Goal: Information Seeking & Learning: Find specific page/section

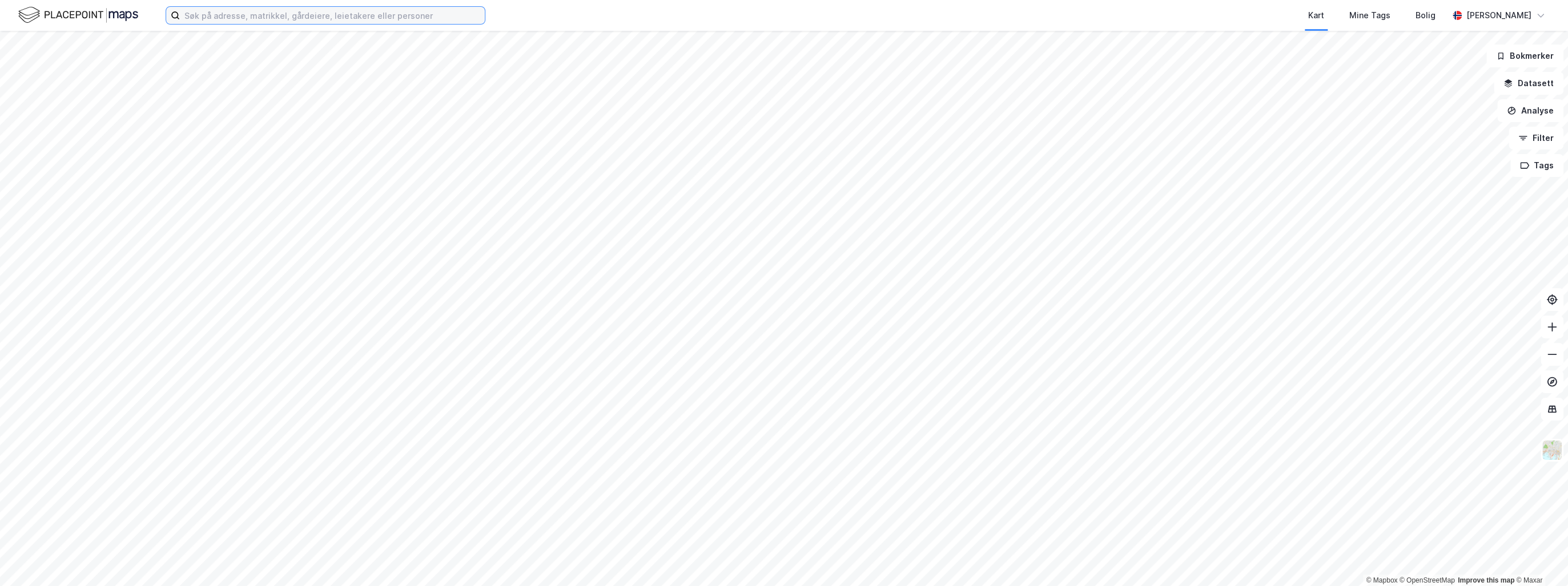
click at [220, 18] on input at bounding box center [332, 15] width 305 height 17
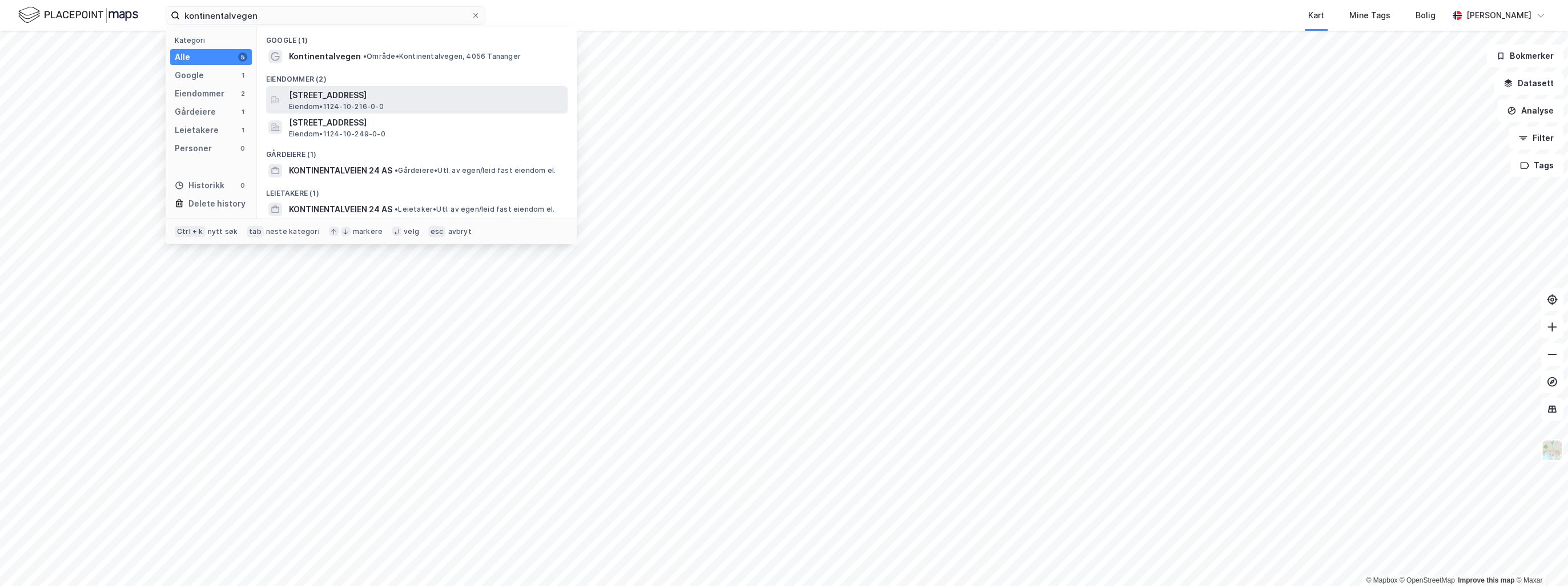
click at [352, 95] on span "[STREET_ADDRESS]" at bounding box center [426, 95] width 274 height 14
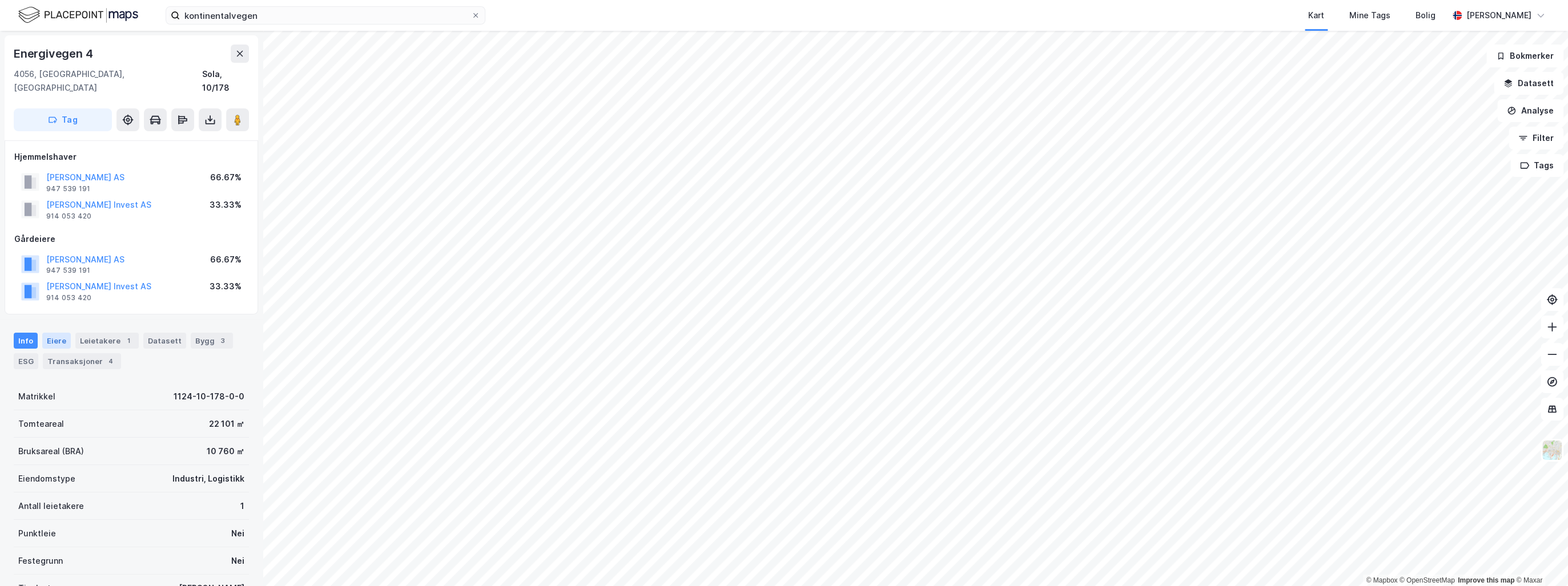
click at [57, 333] on div "Eiere" at bounding box center [57, 341] width 29 height 16
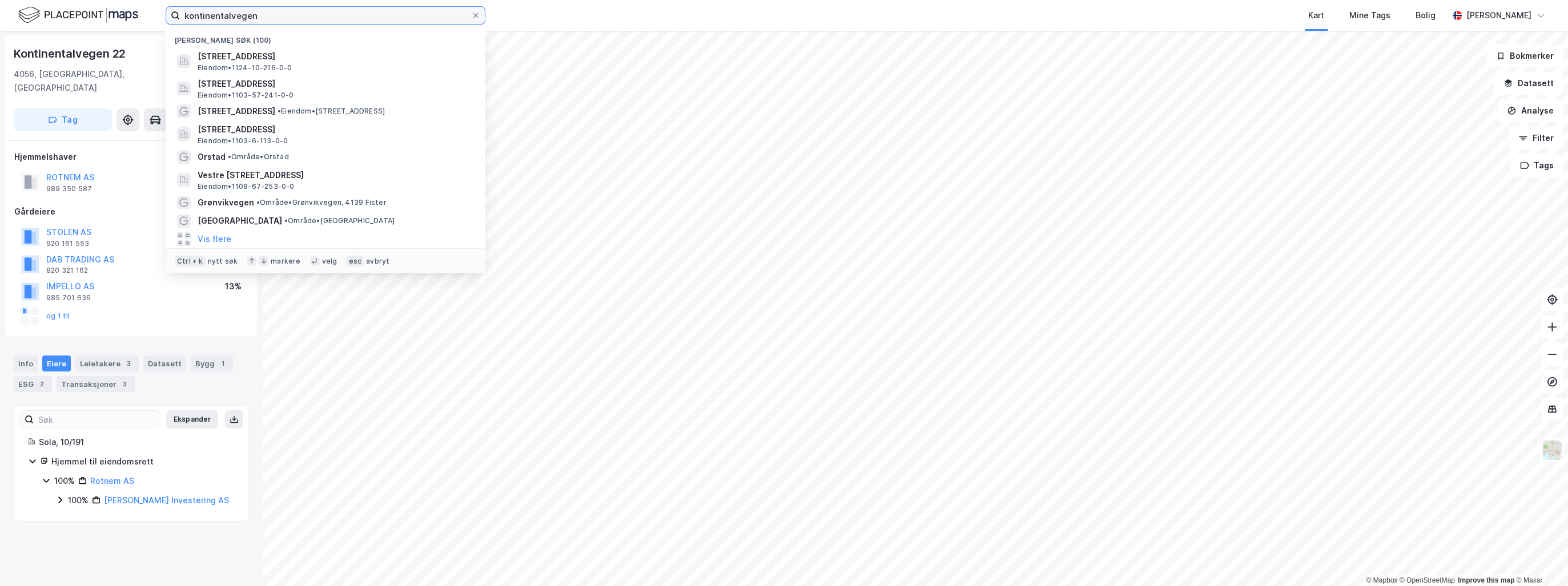
click at [228, 16] on input "kontinentalvegen" at bounding box center [325, 15] width 291 height 17
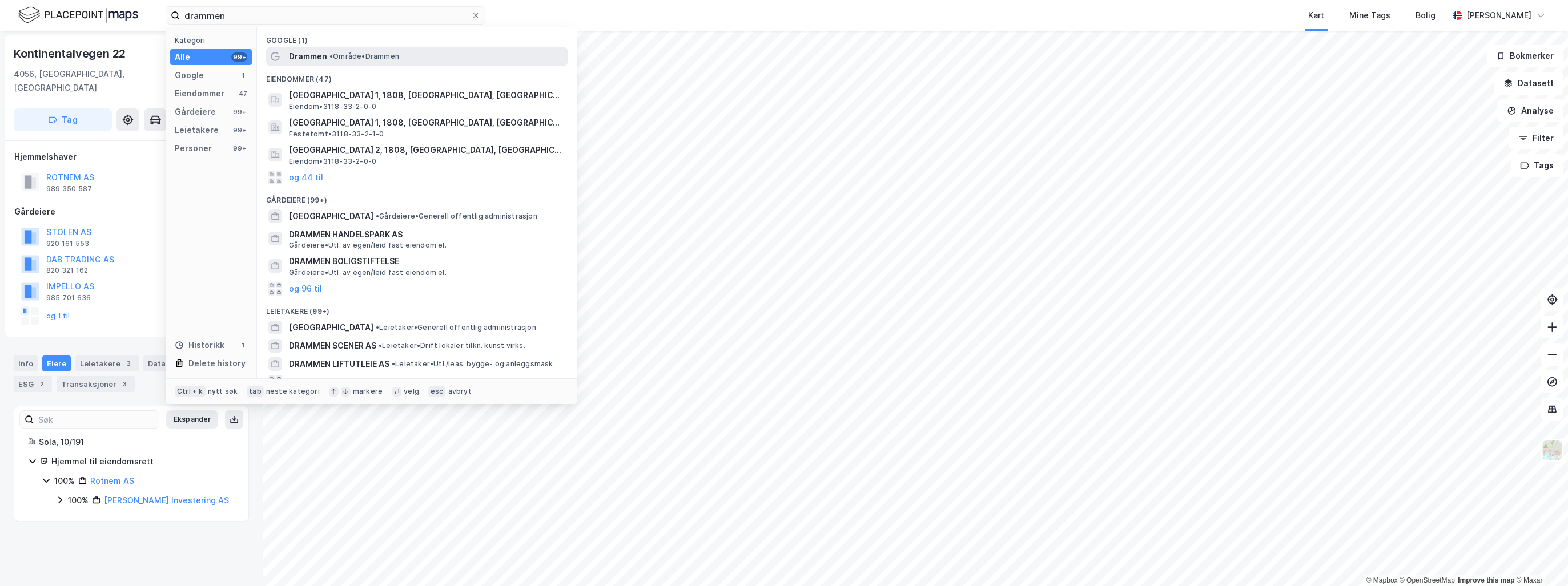
click at [346, 48] on div "Drammen • Område • [GEOGRAPHIC_DATA]" at bounding box center [417, 56] width 302 height 18
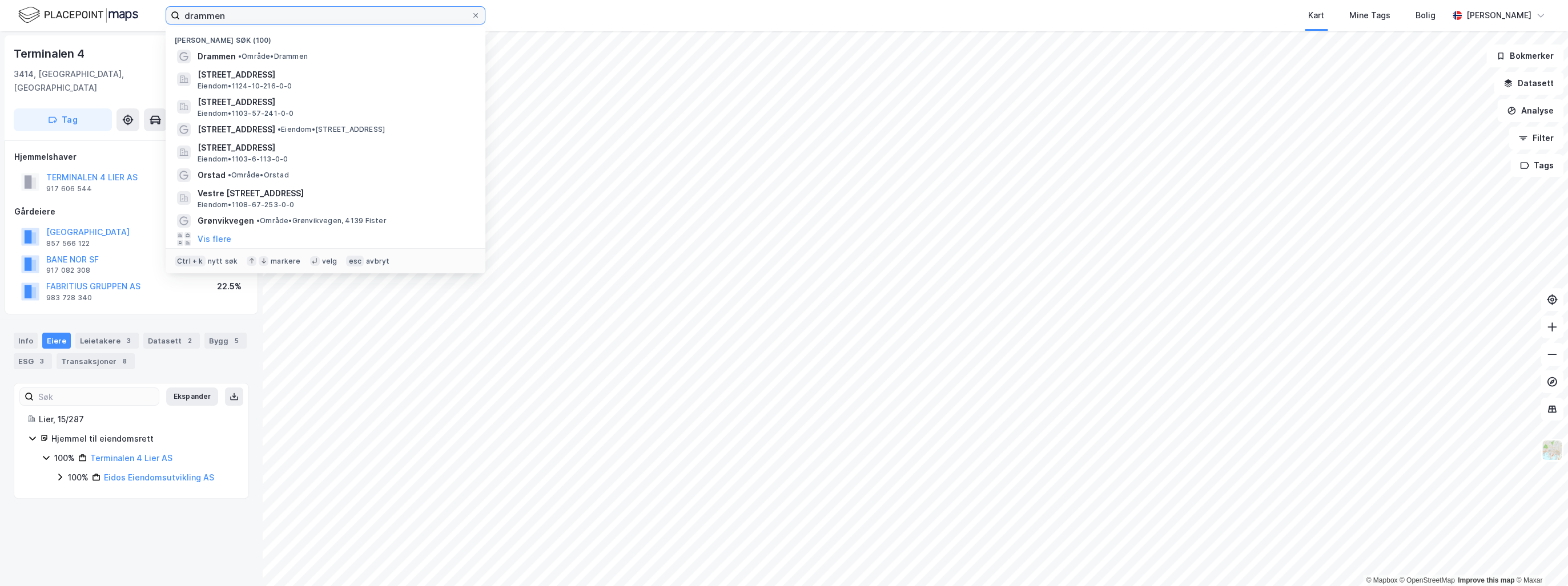
click at [195, 20] on input "drammen" at bounding box center [325, 15] width 291 height 17
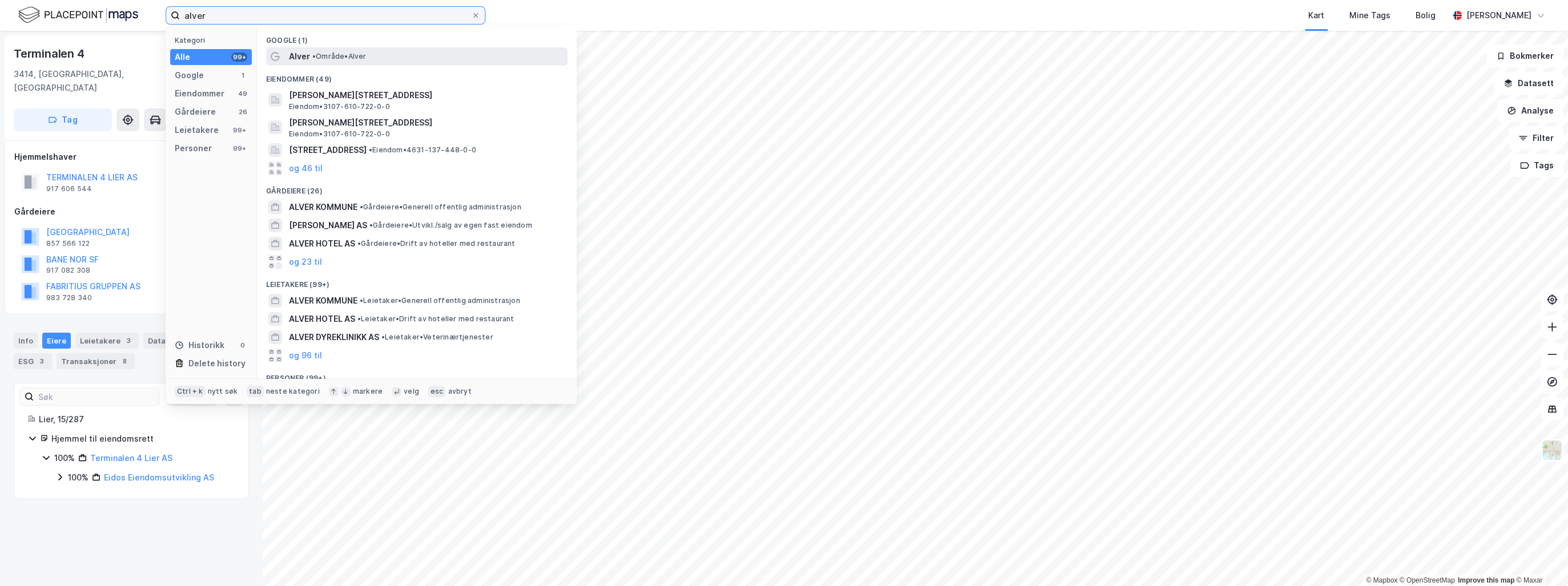
type input "alver"
click at [365, 56] on span "• Område • Alver" at bounding box center [339, 56] width 54 height 9
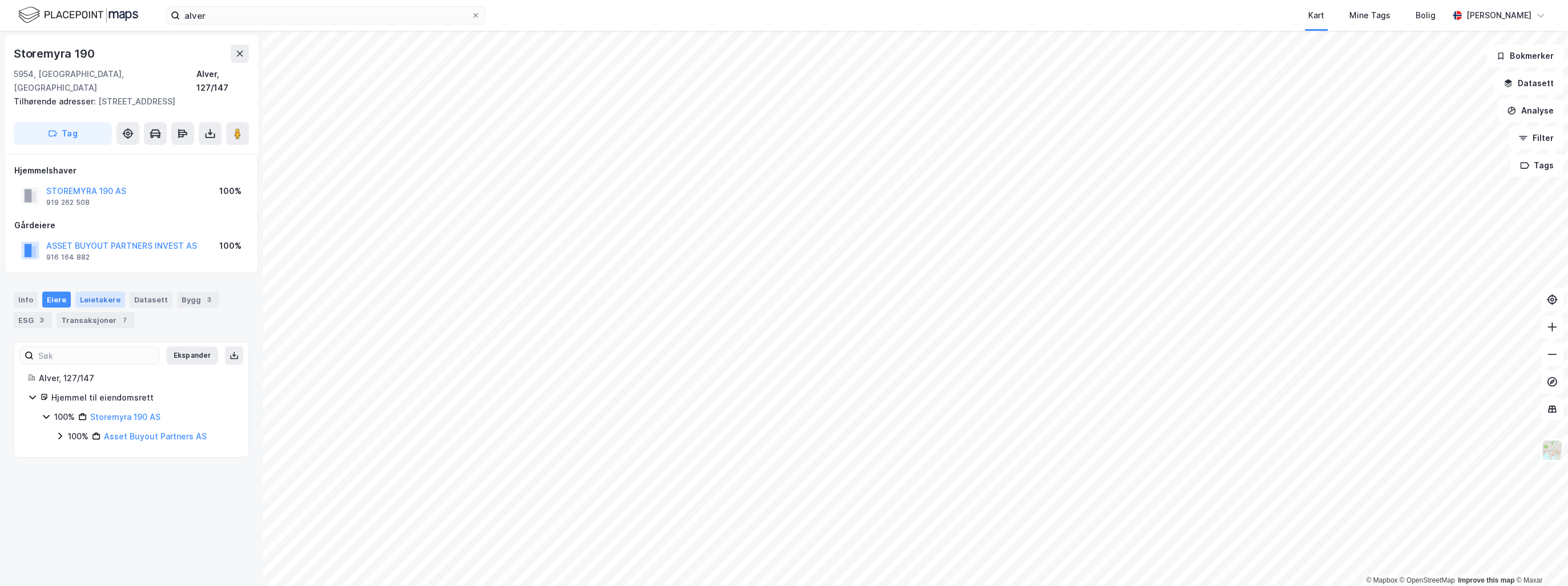
click at [102, 292] on div "Leietakere" at bounding box center [100, 299] width 50 height 16
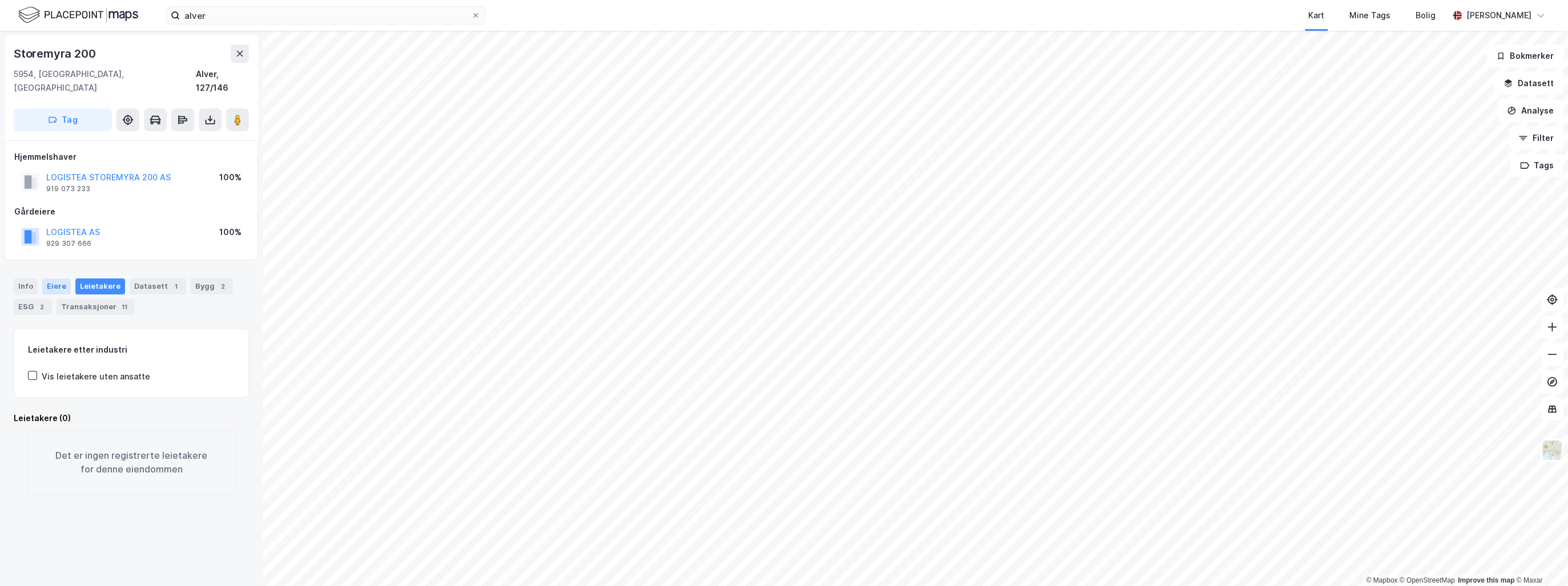
click at [61, 279] on div "Eiere" at bounding box center [57, 287] width 29 height 16
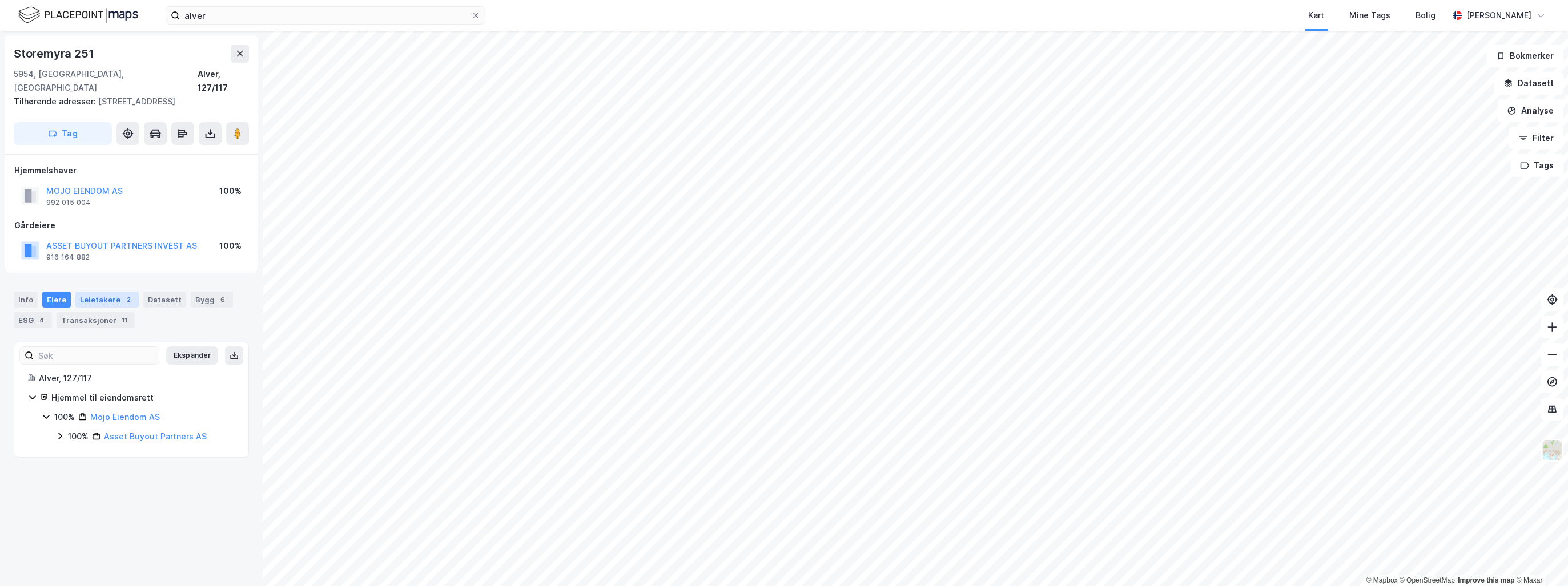
click at [110, 292] on div "Leietakere 2" at bounding box center [107, 299] width 64 height 16
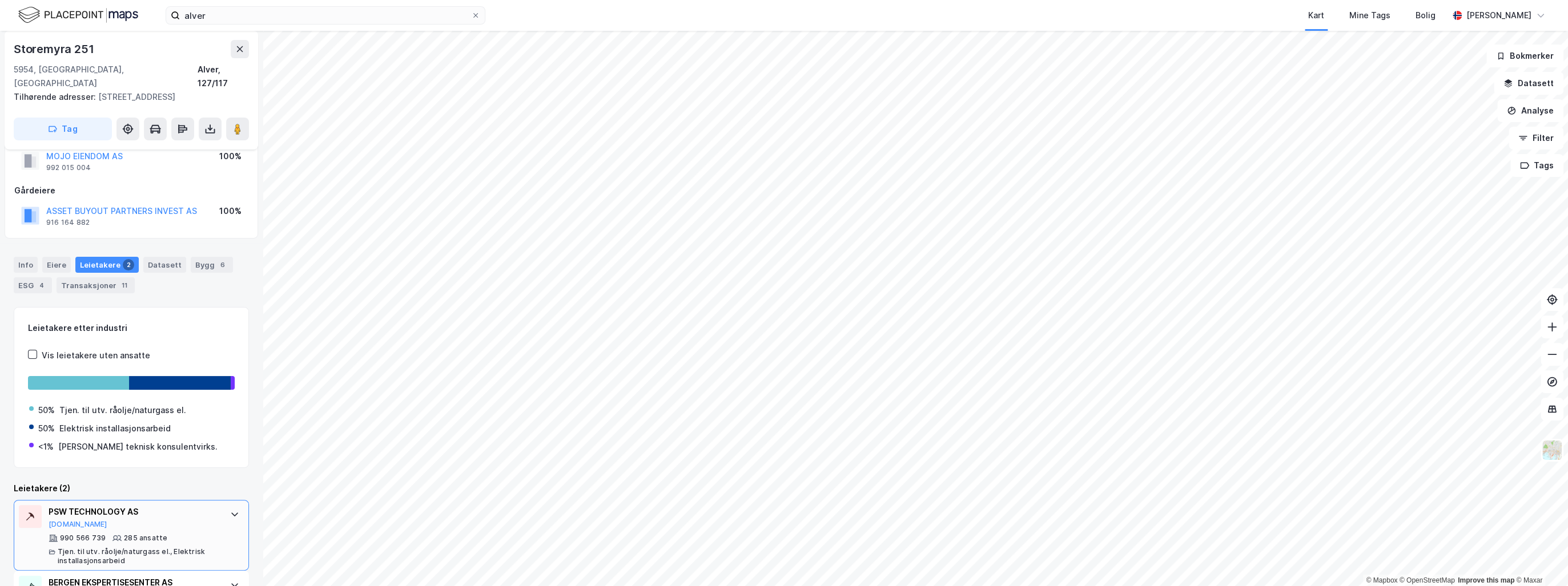
scroll to position [80, 0]
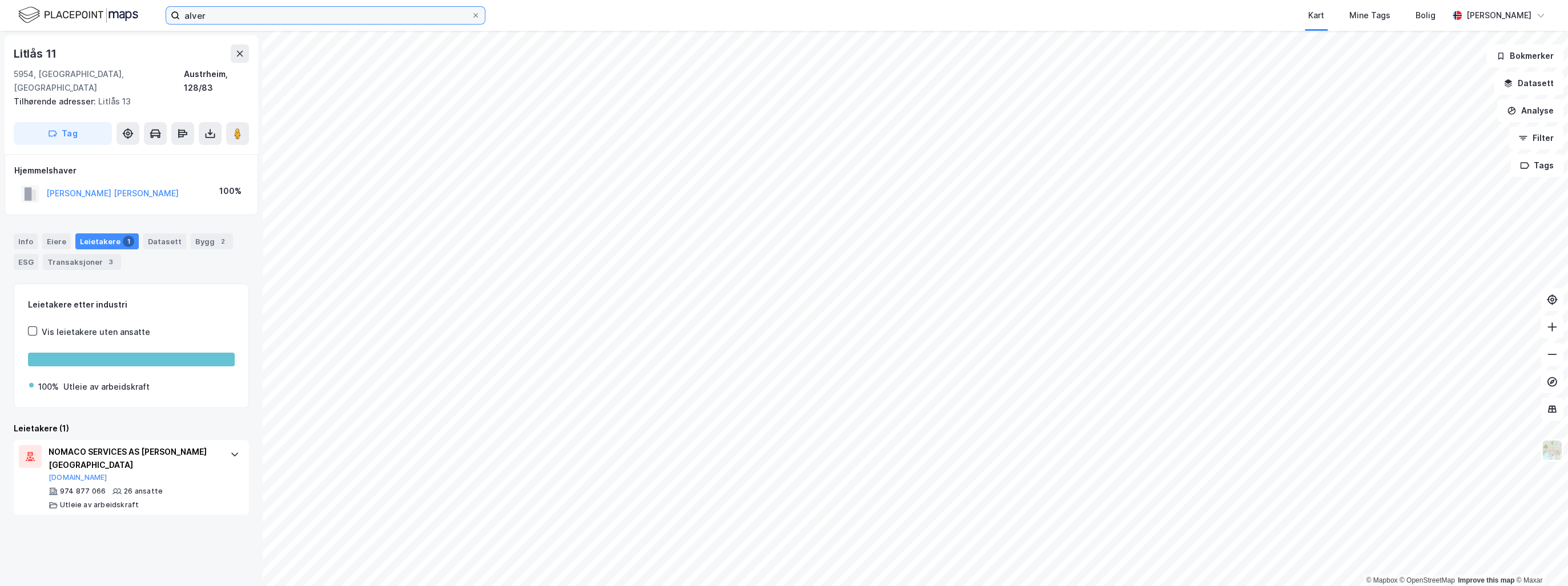
click at [214, 15] on input "alver" at bounding box center [325, 15] width 291 height 17
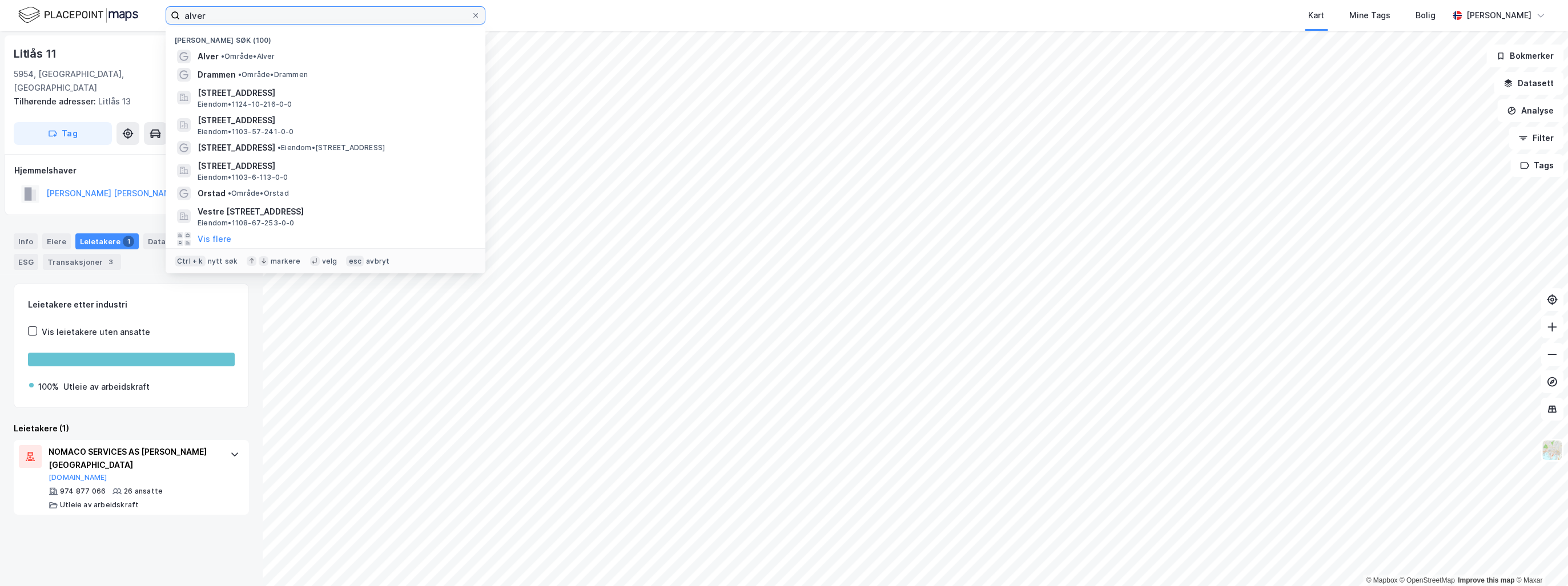
click at [214, 15] on input "alver" at bounding box center [325, 15] width 291 height 17
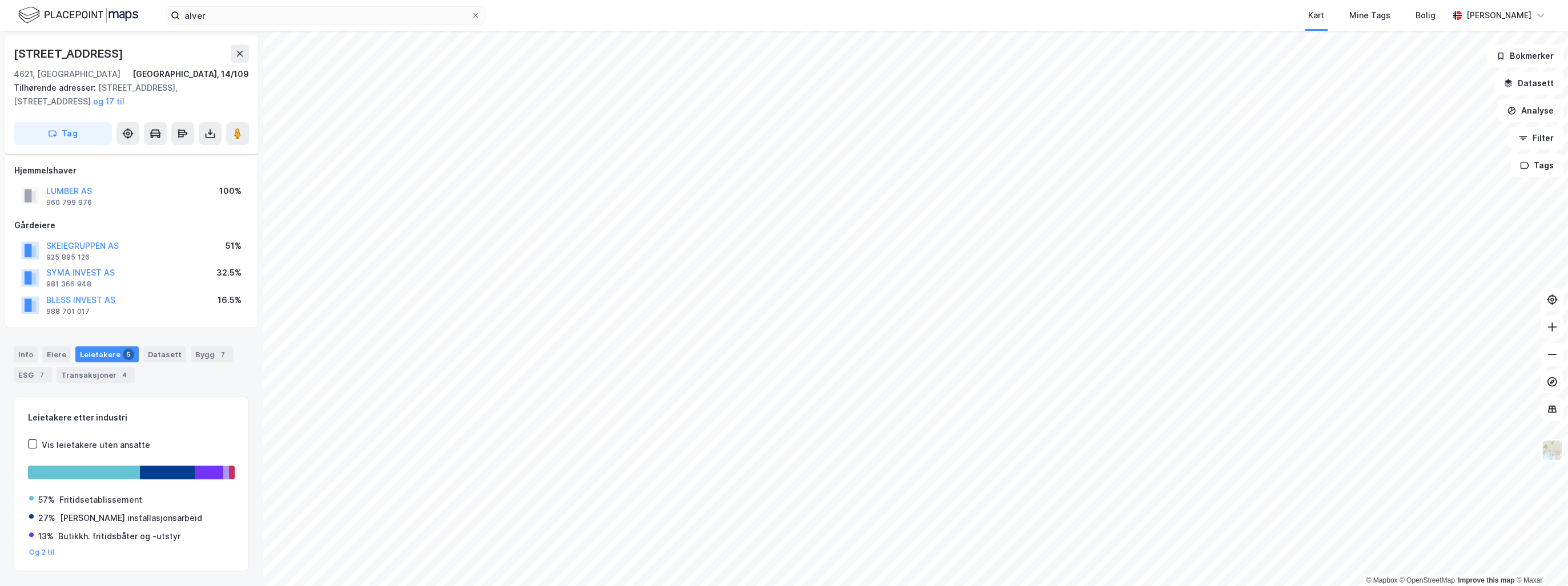
scroll to position [30, 0]
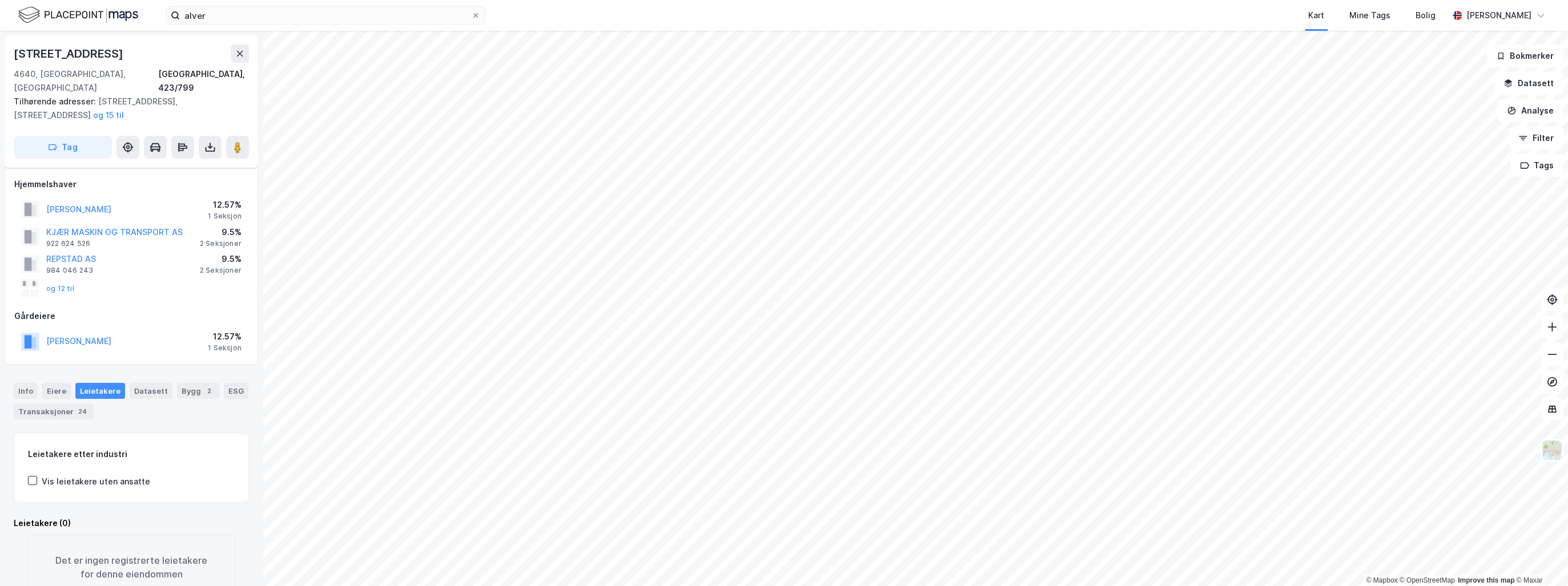
scroll to position [26, 0]
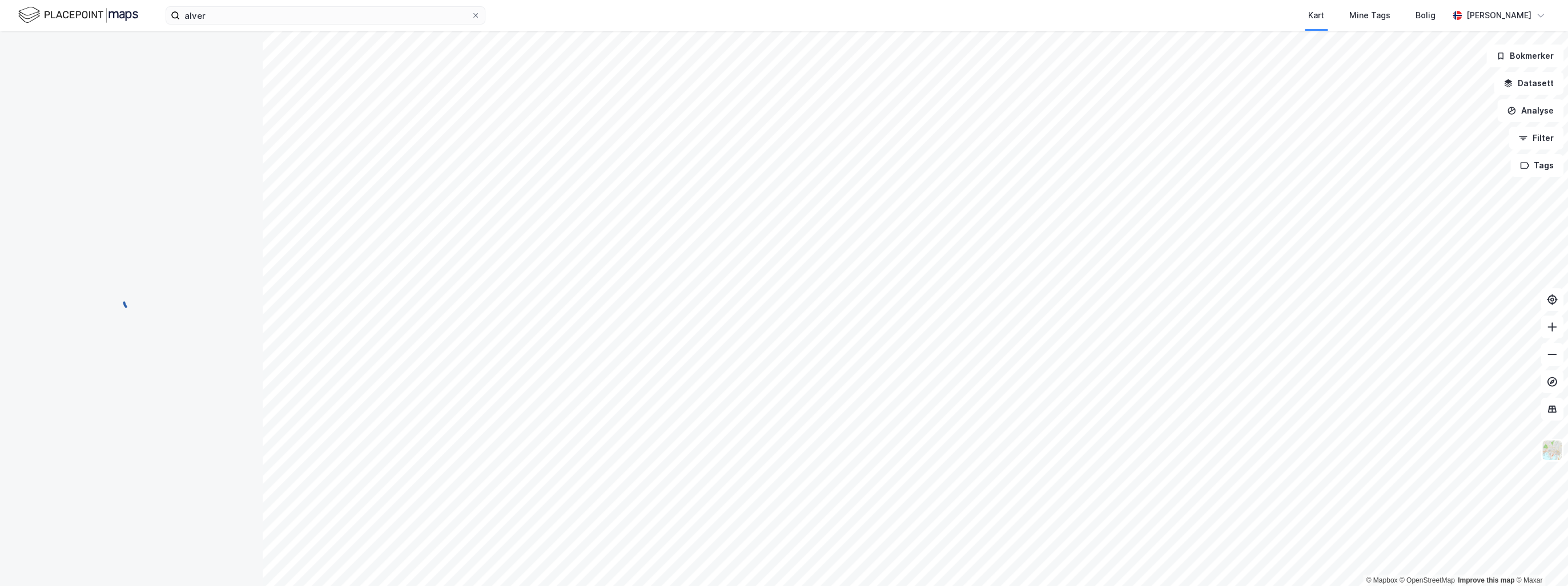
scroll to position [26, 0]
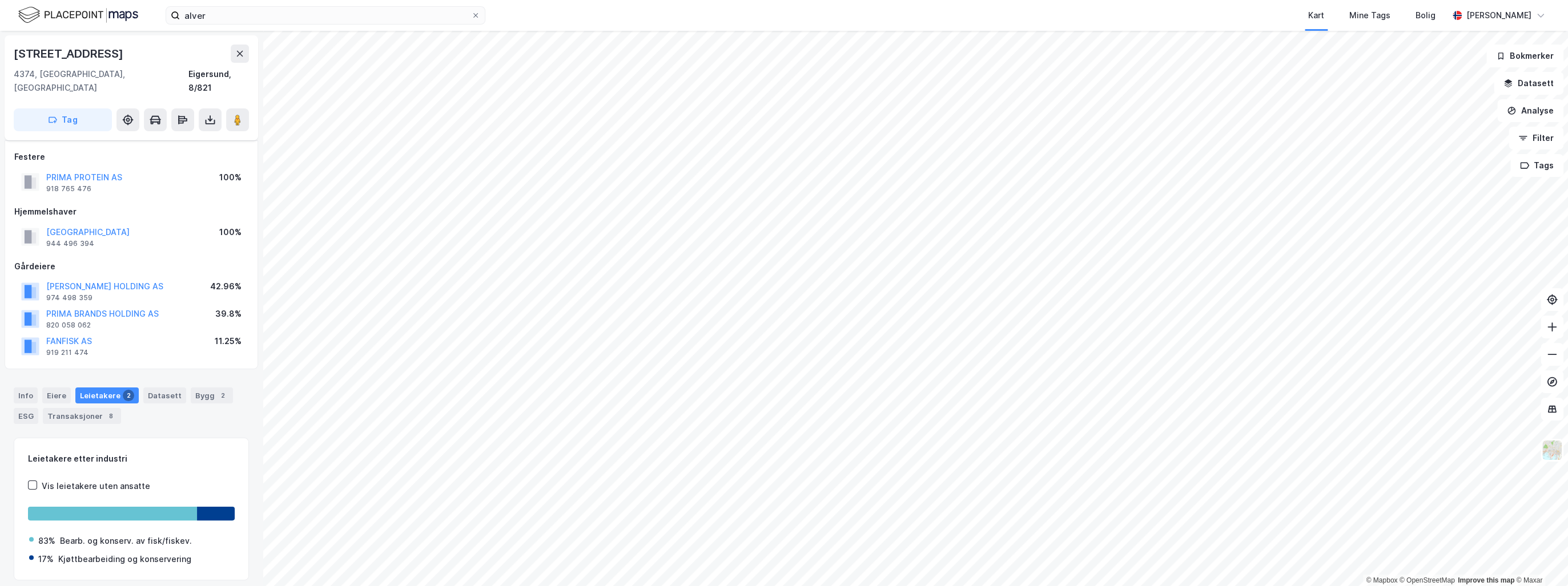
scroll to position [25, 0]
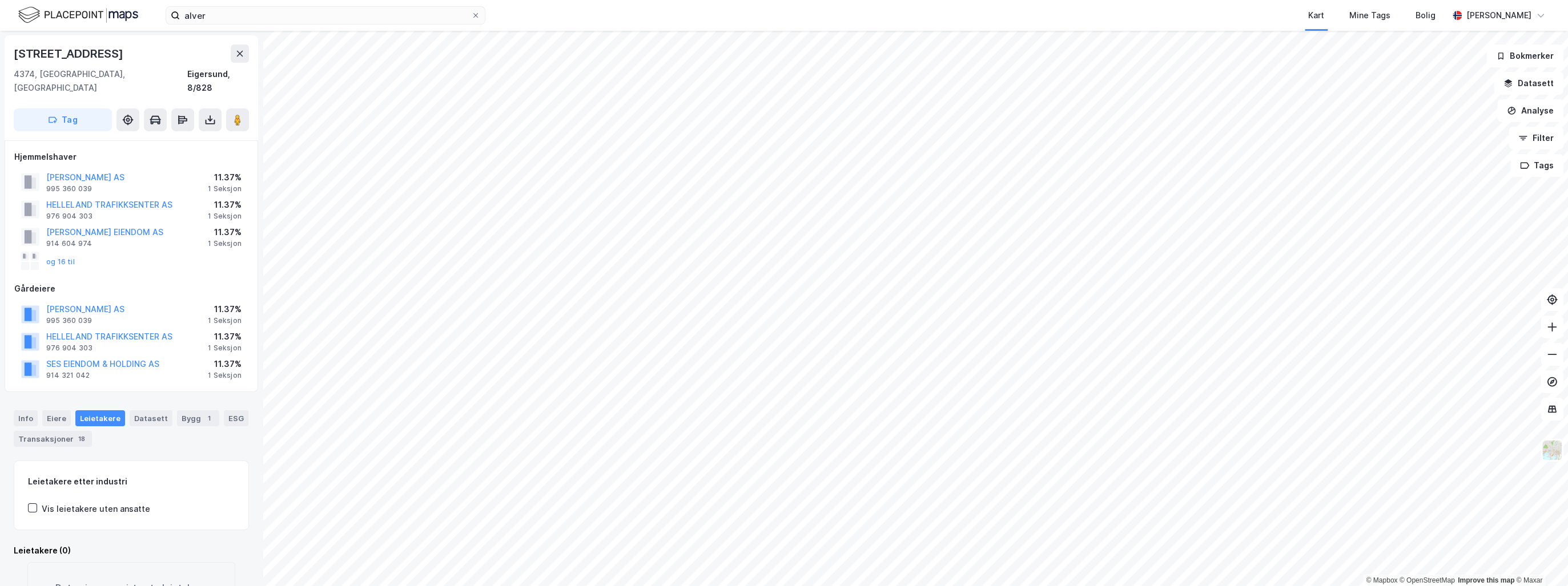
scroll to position [25, 0]
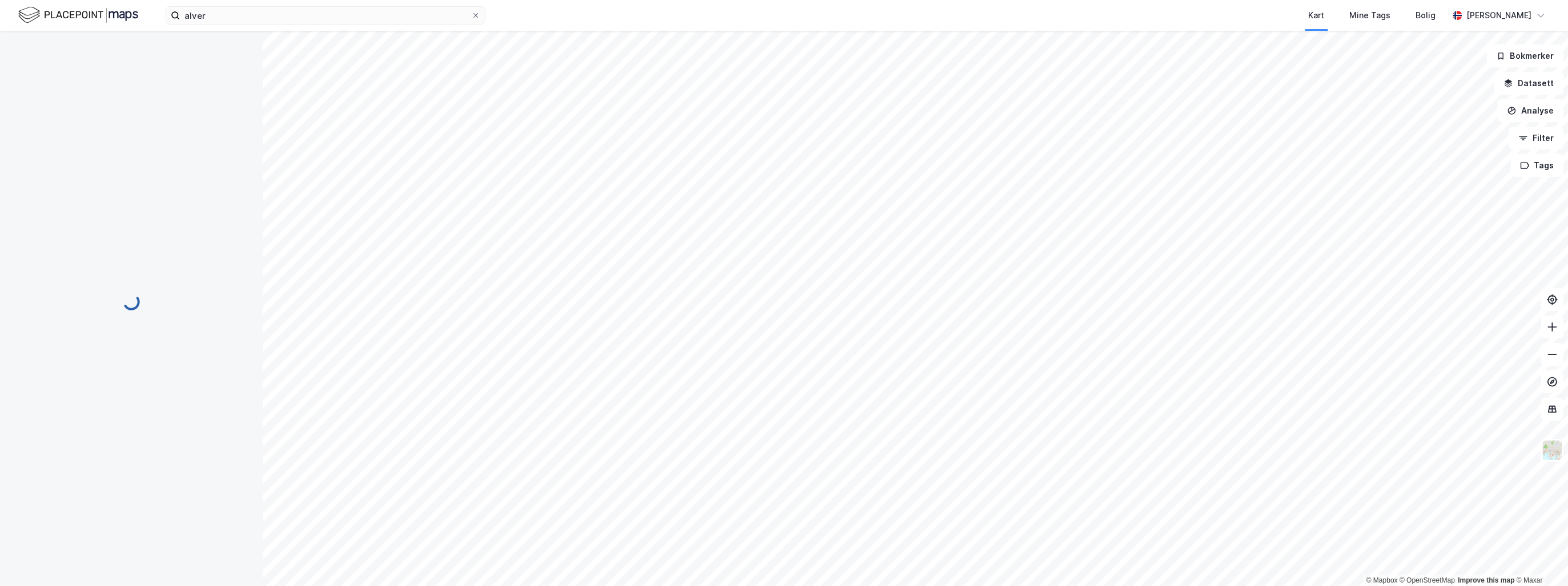
scroll to position [25, 0]
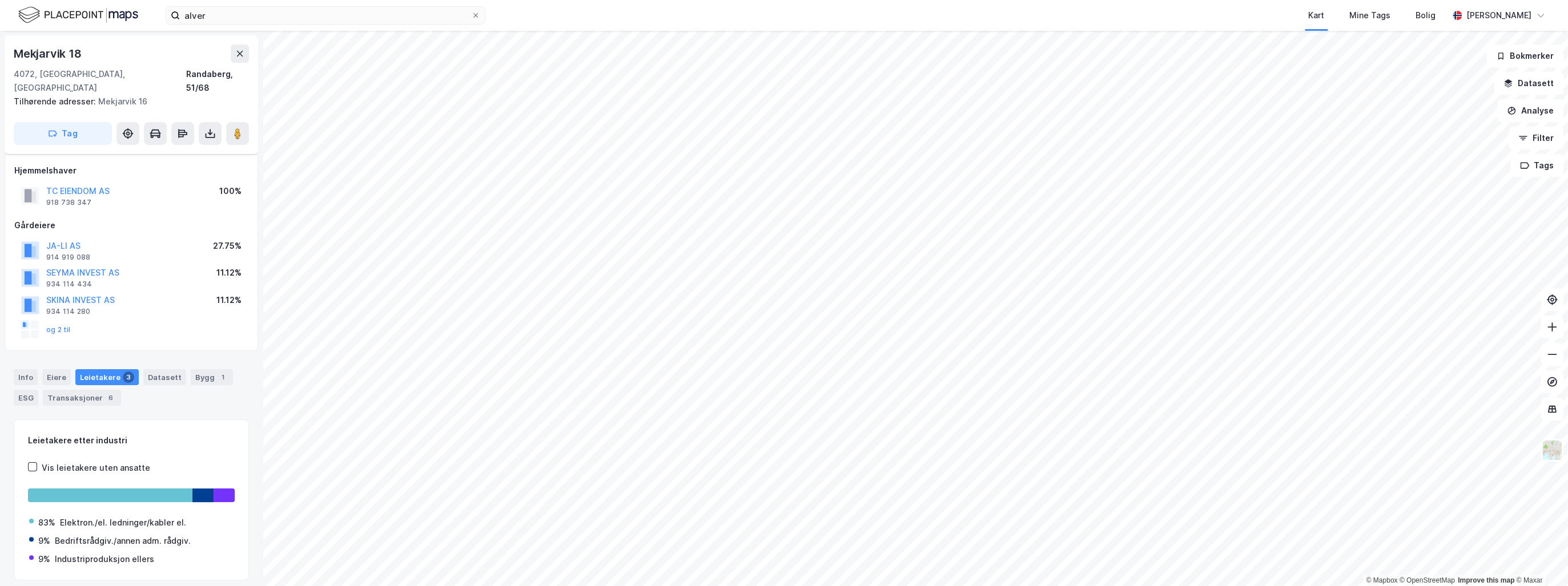
scroll to position [25, 0]
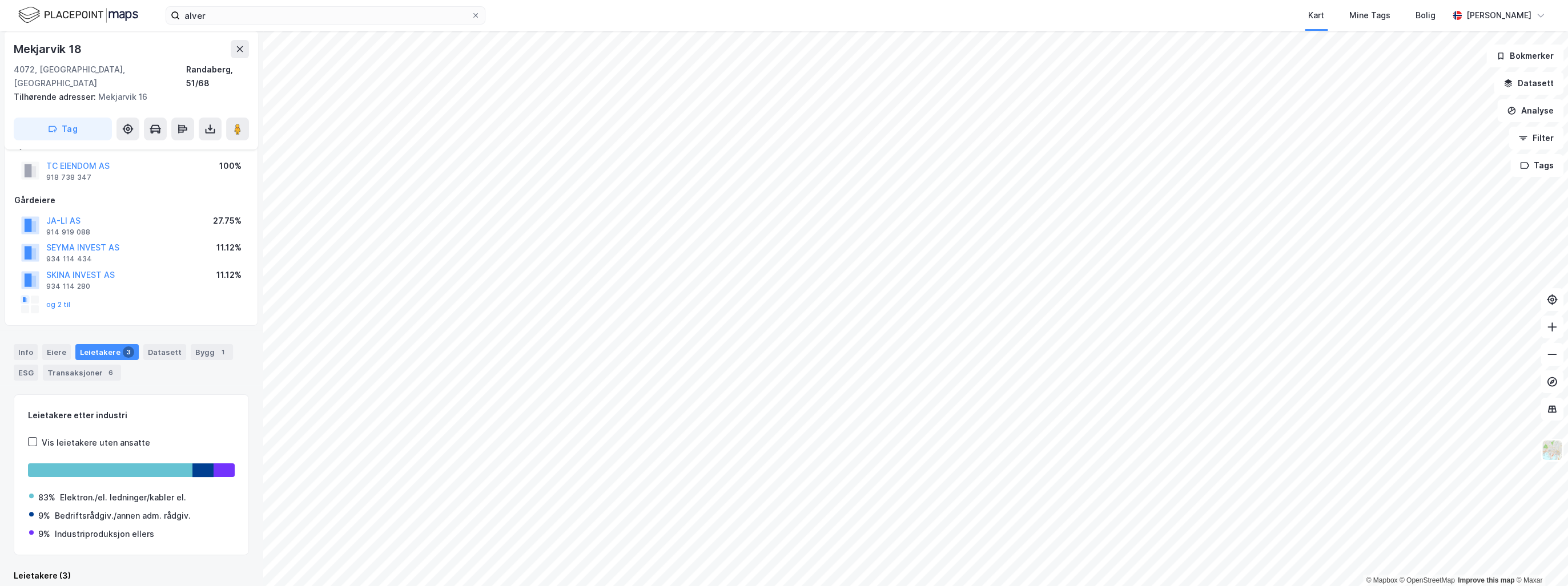
scroll to position [25, 0]
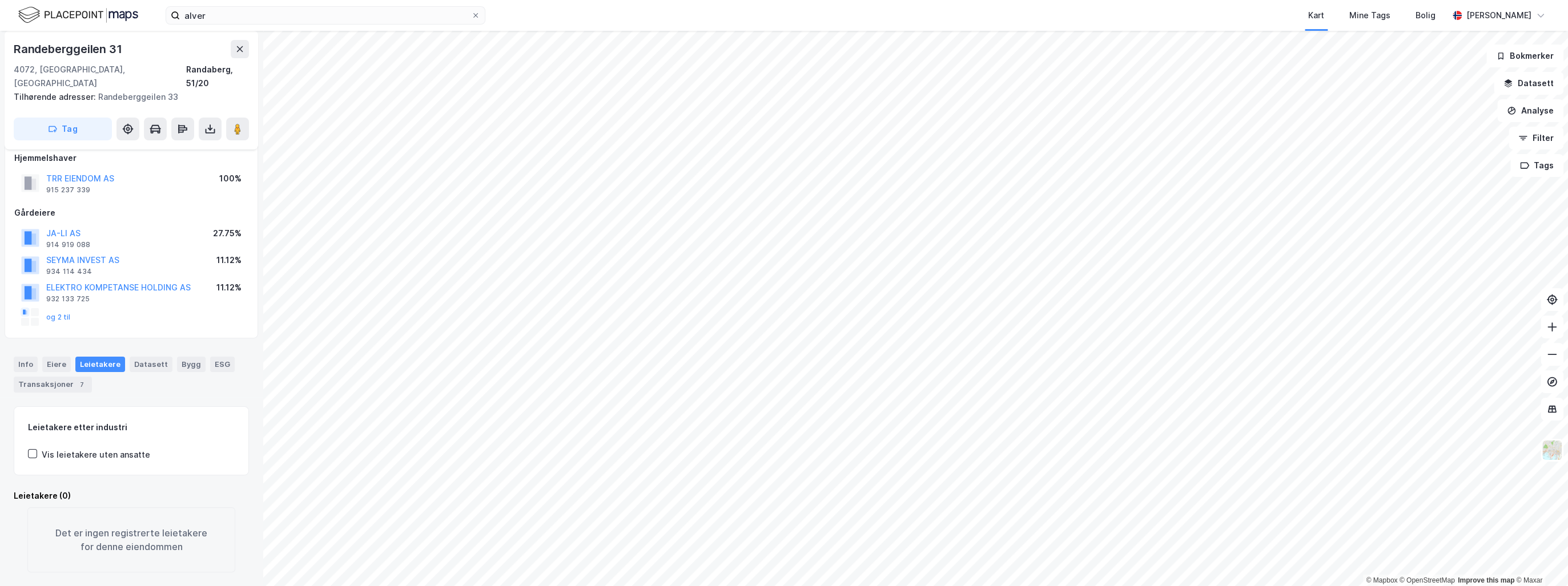
scroll to position [12, 0]
